Goal: Task Accomplishment & Management: Use online tool/utility

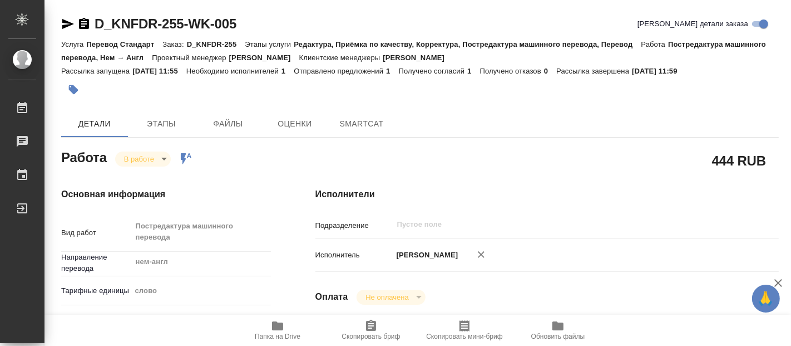
type textarea "x"
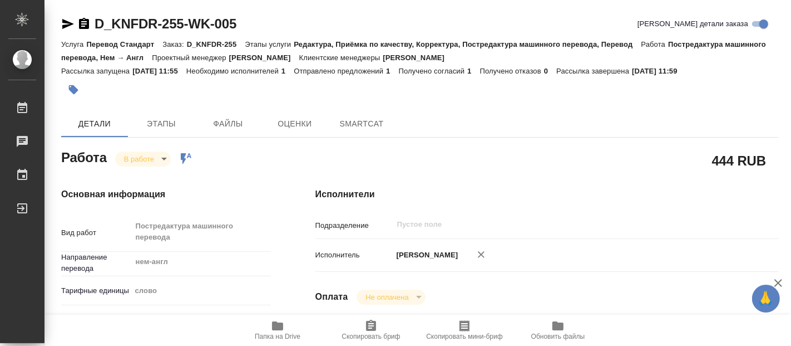
type textarea "x"
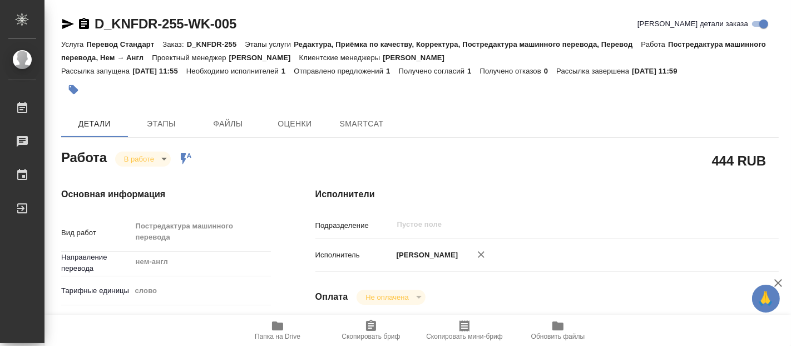
type textarea "x"
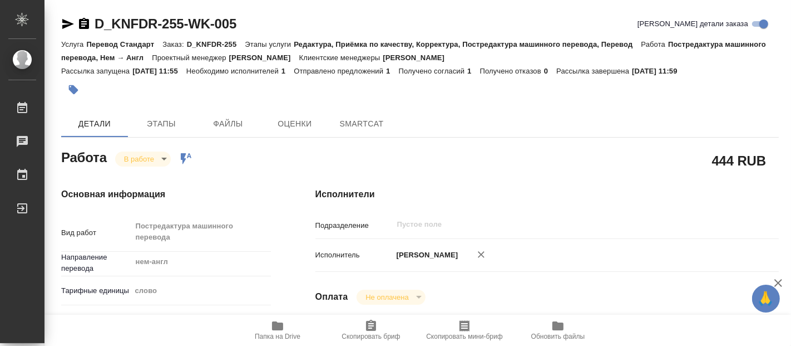
type textarea "x"
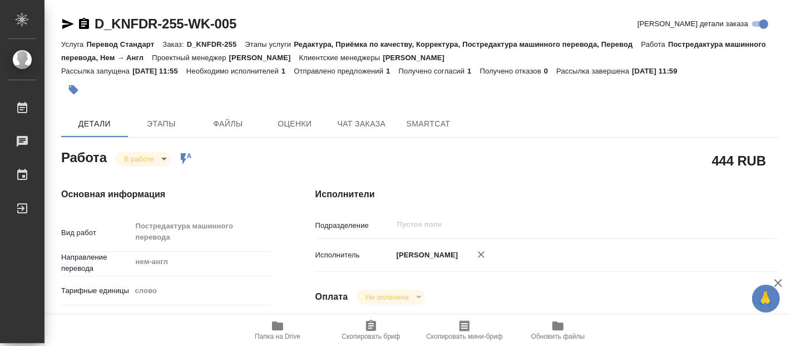
type textarea "x"
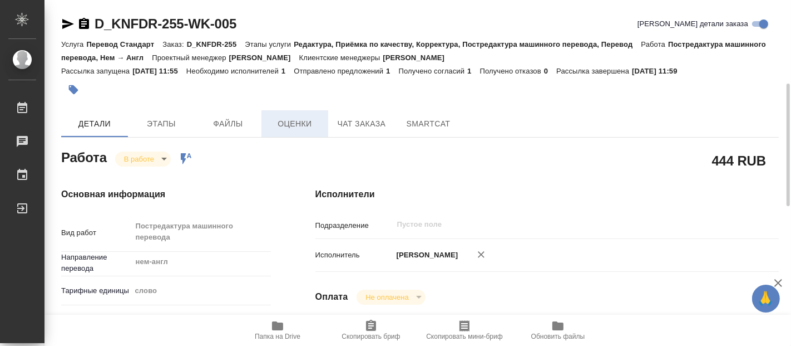
type textarea "x"
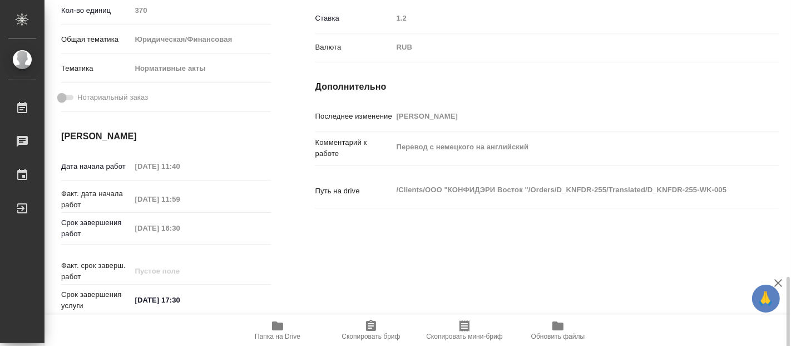
scroll to position [494, 0]
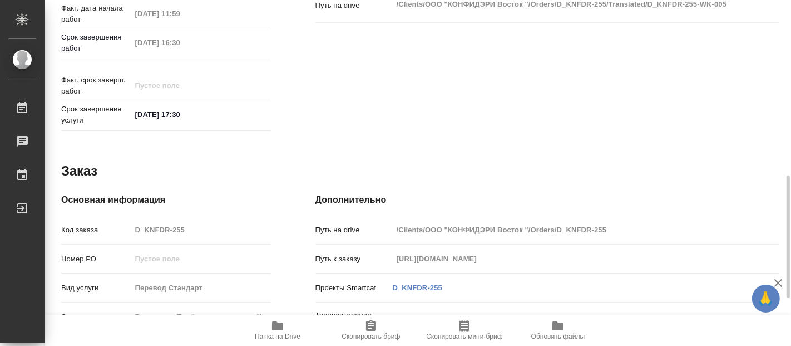
type textarea "x"
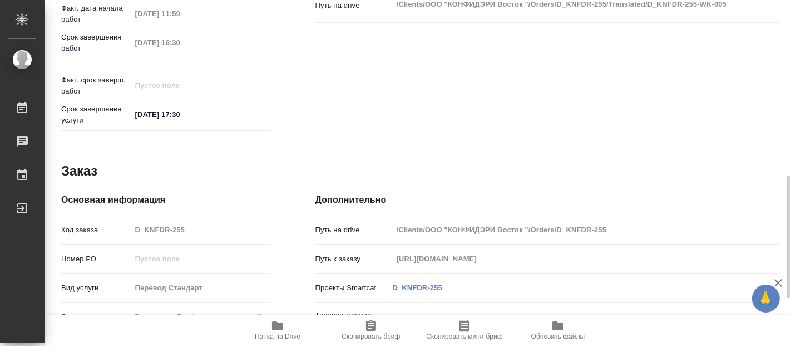
scroll to position [618, 0]
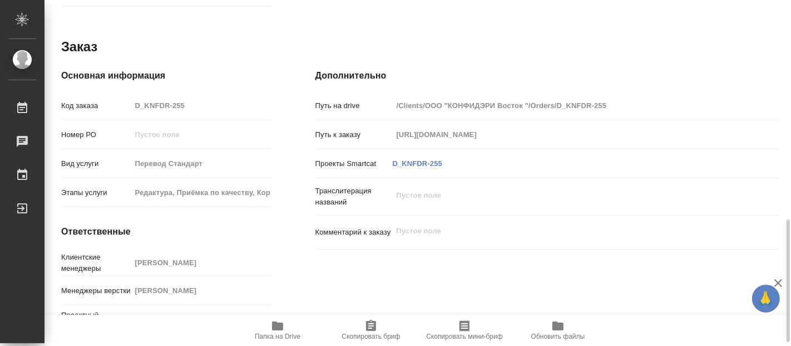
type textarea "x"
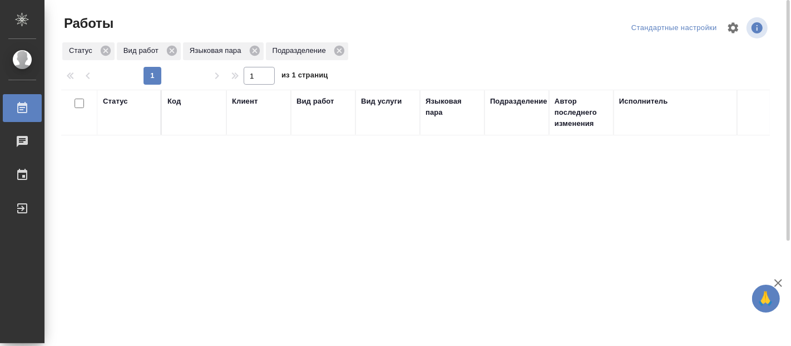
click at [451, 244] on div "Статус Код Клиент Вид работ Вид услуги Языковая пара Подразделение Автор послед…" at bounding box center [415, 290] width 709 height 401
